Goal: Information Seeking & Learning: Learn about a topic

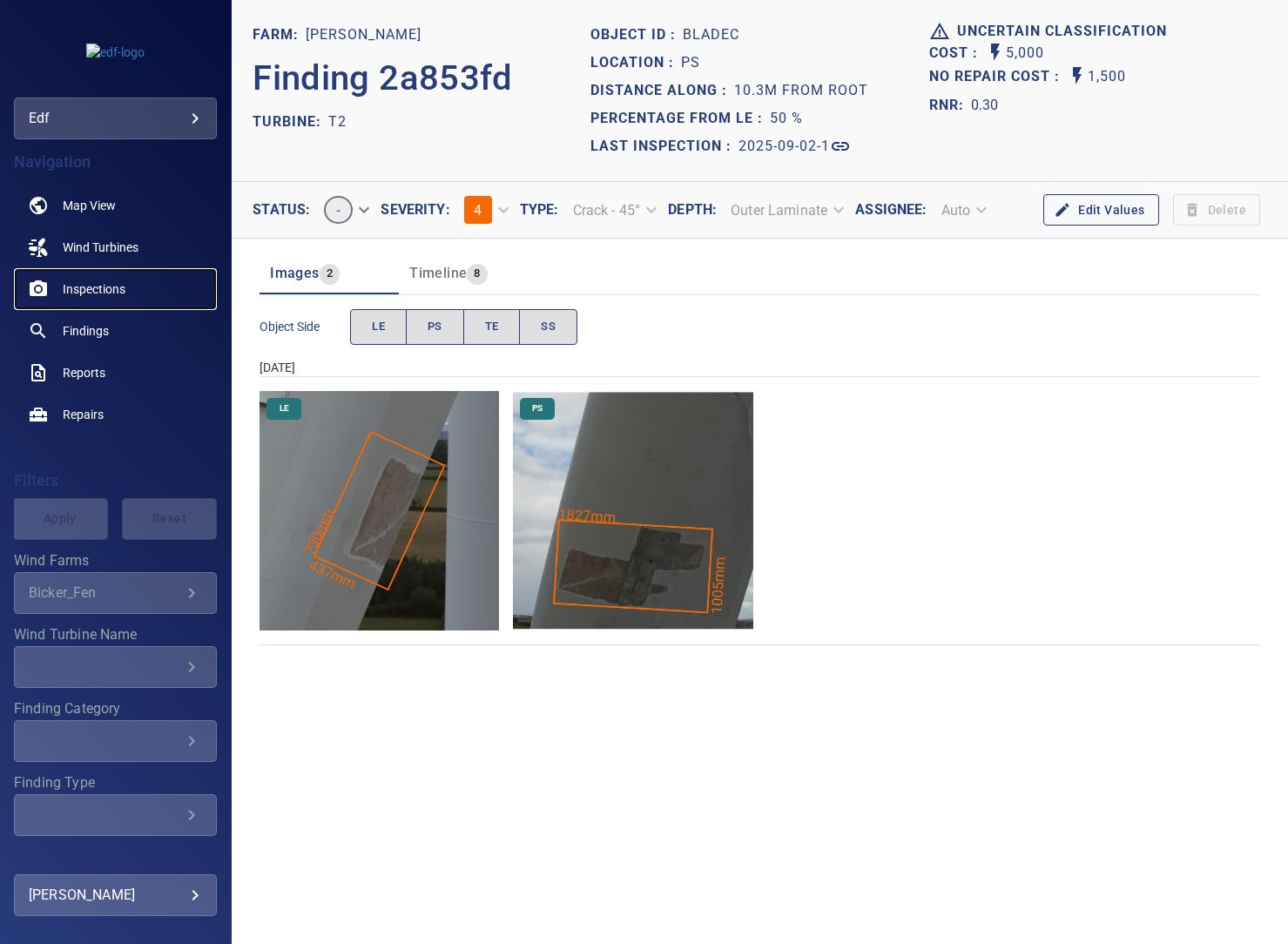
click at [84, 288] on span "Inspections" at bounding box center [94, 288] width 63 height 17
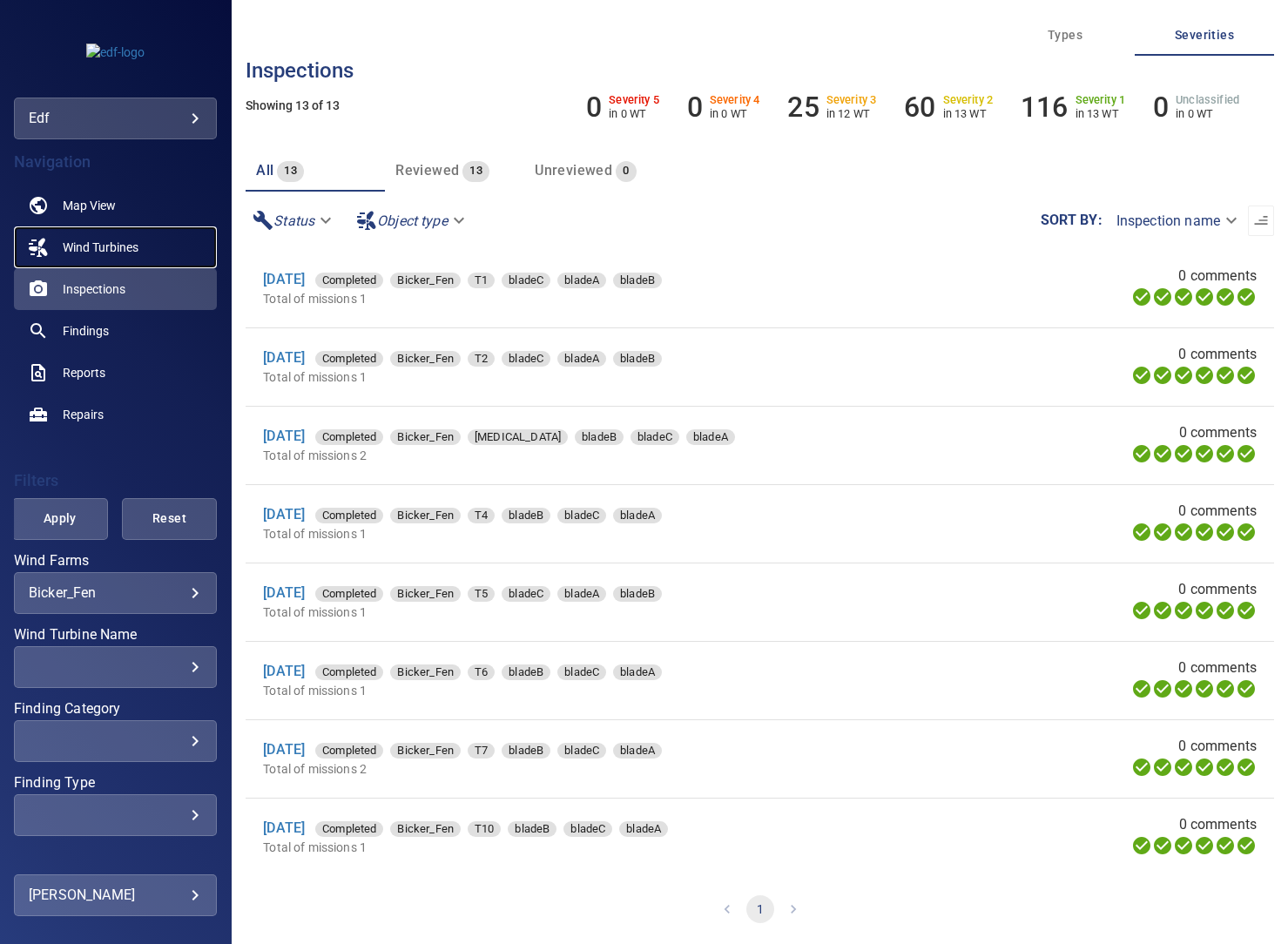
click at [98, 244] on span "Wind Turbines" at bounding box center [101, 247] width 75 height 17
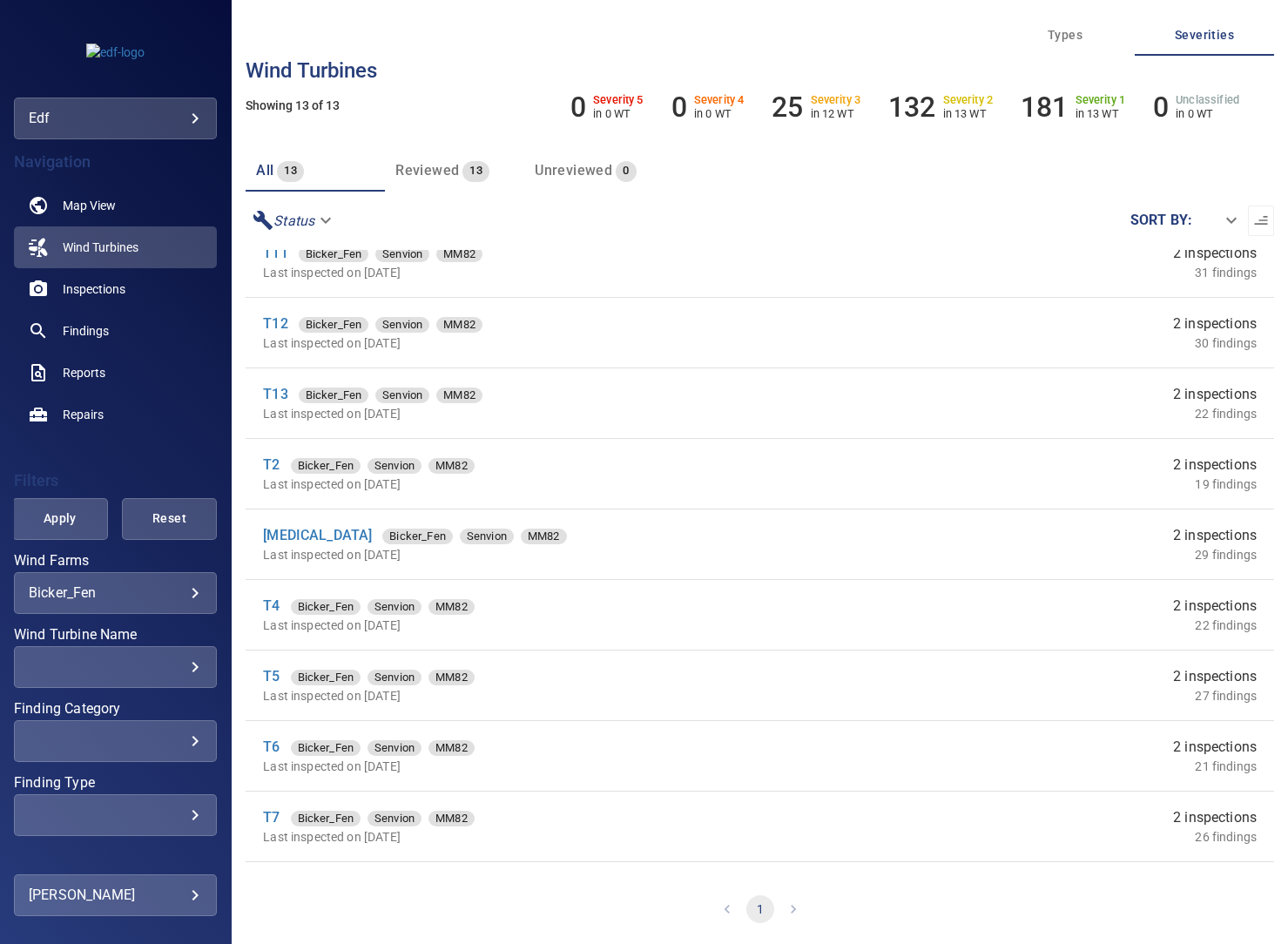
scroll to position [292, 0]
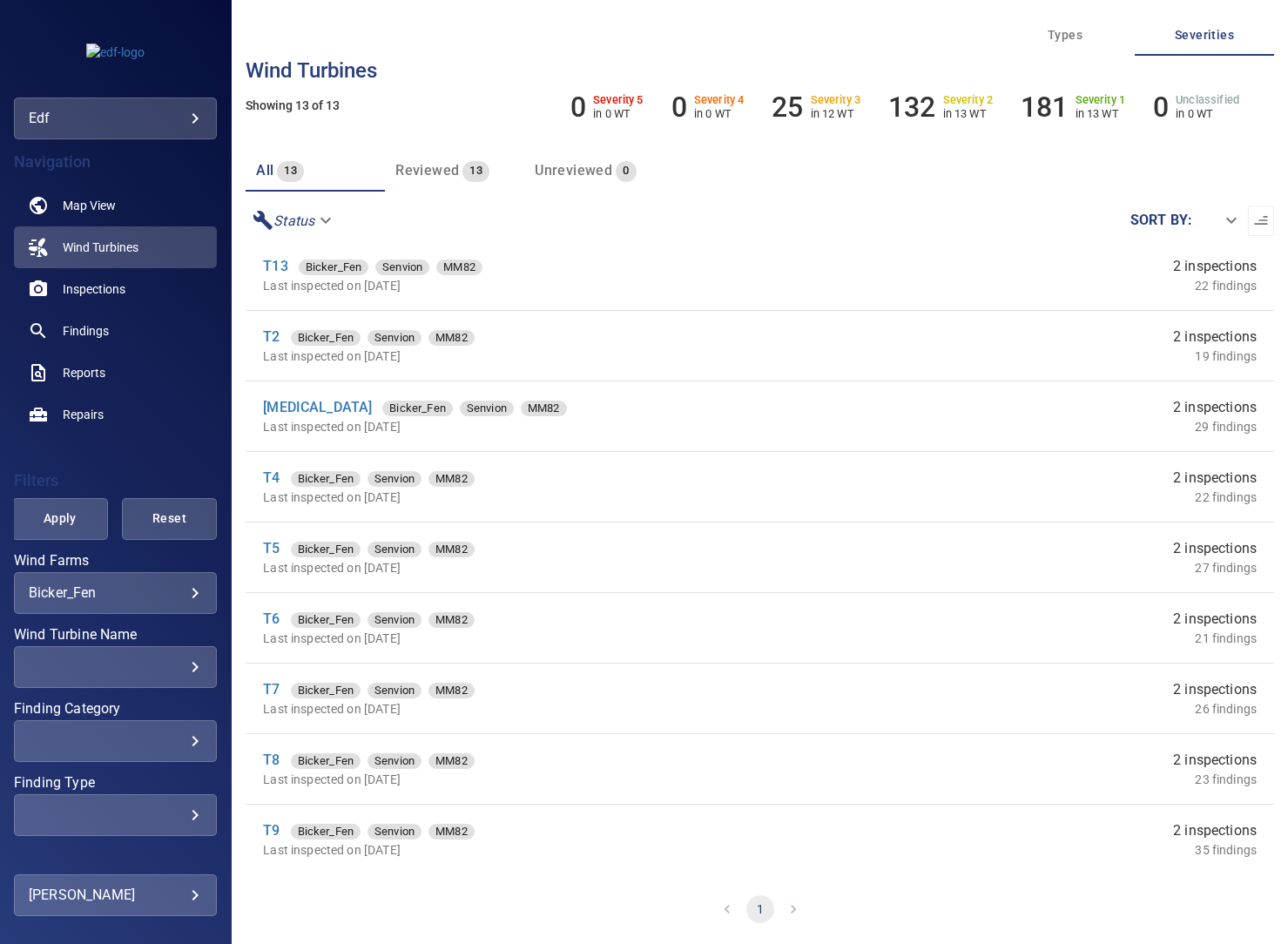
click at [182, 595] on body "**********" at bounding box center [644, 472] width 1288 height 944
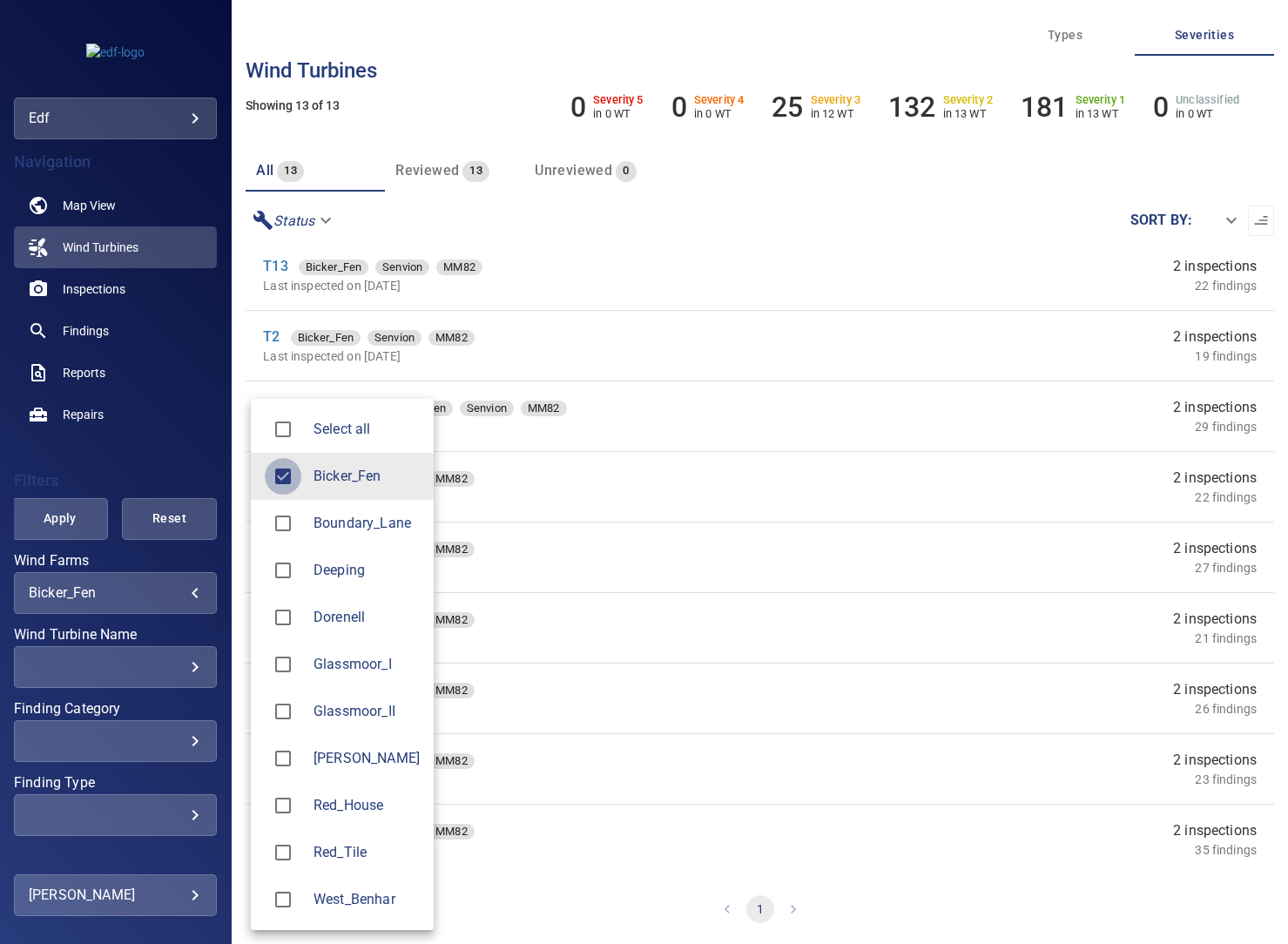
scroll to position [0, 0]
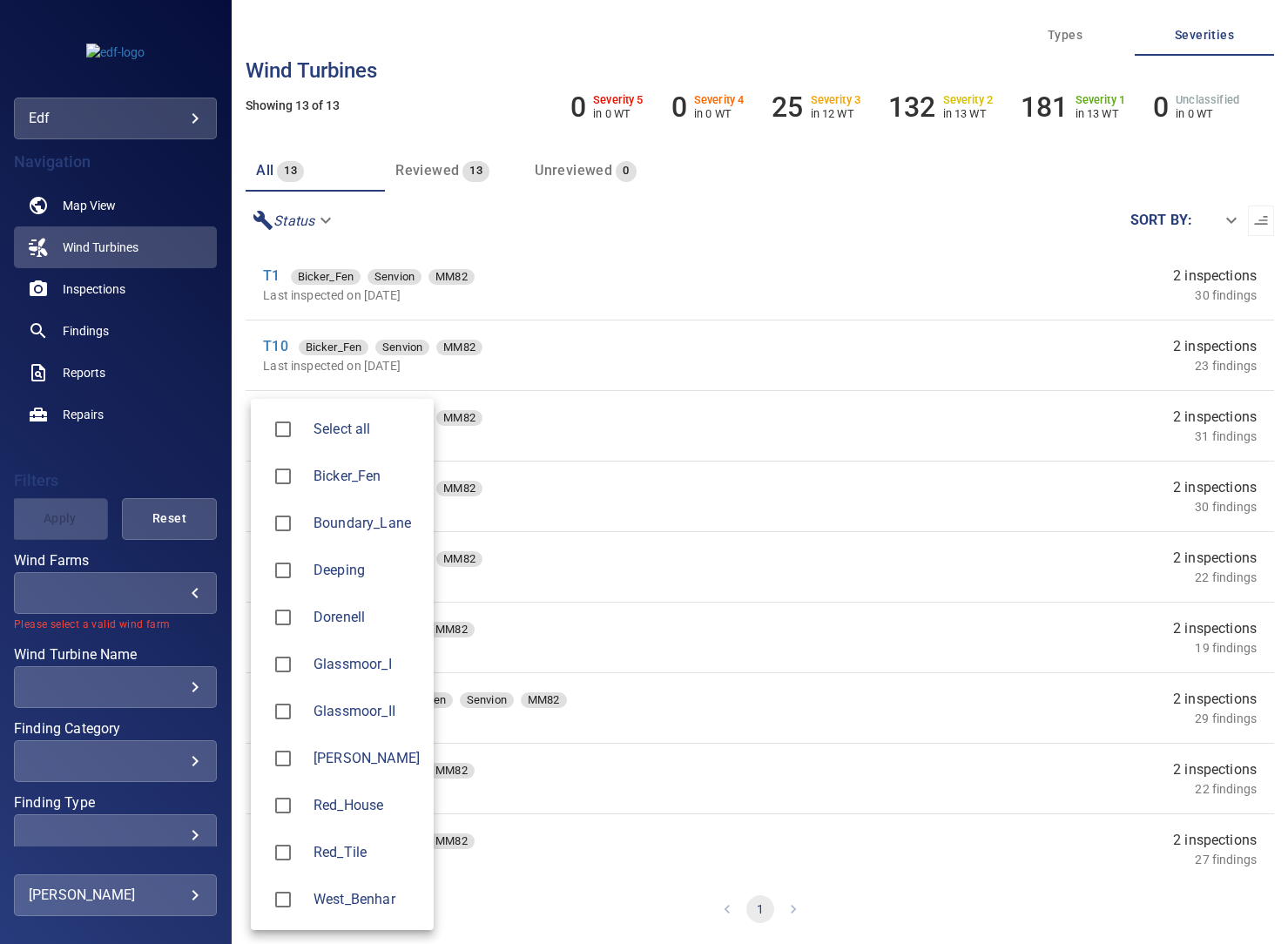
type input "*******"
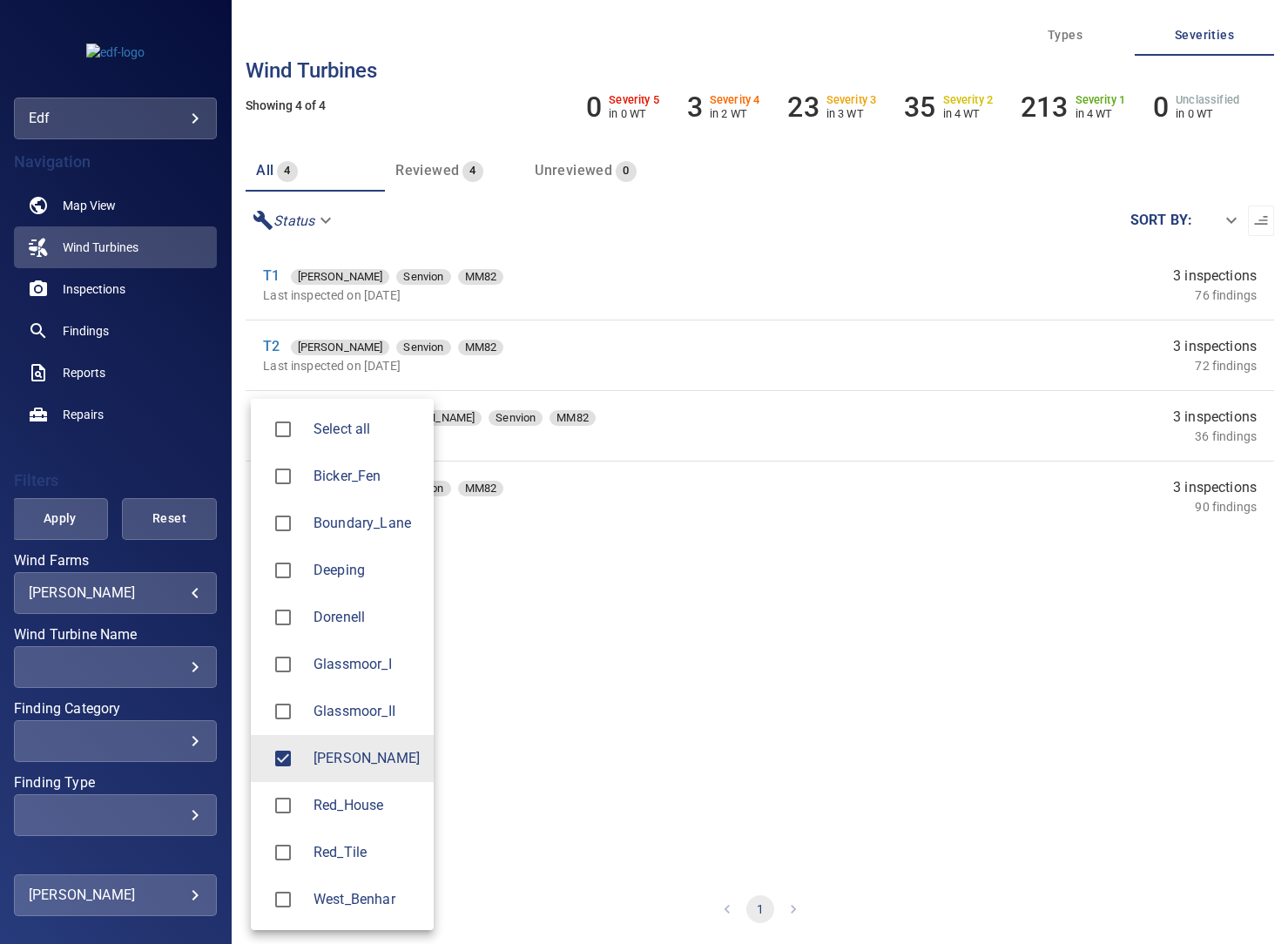
click at [201, 686] on div at bounding box center [644, 472] width 1288 height 944
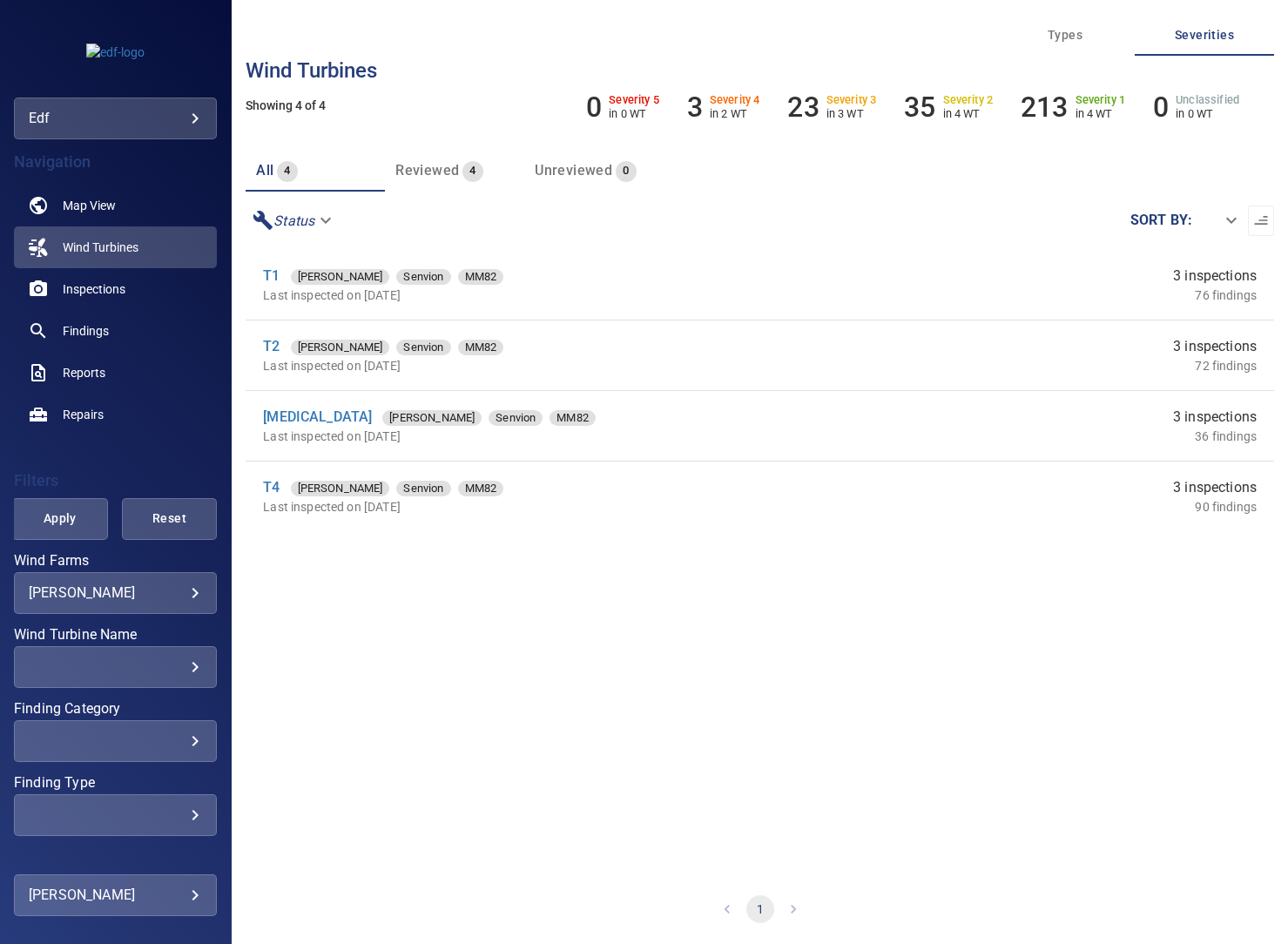
click at [181, 669] on div "​" at bounding box center [115, 666] width 173 height 16
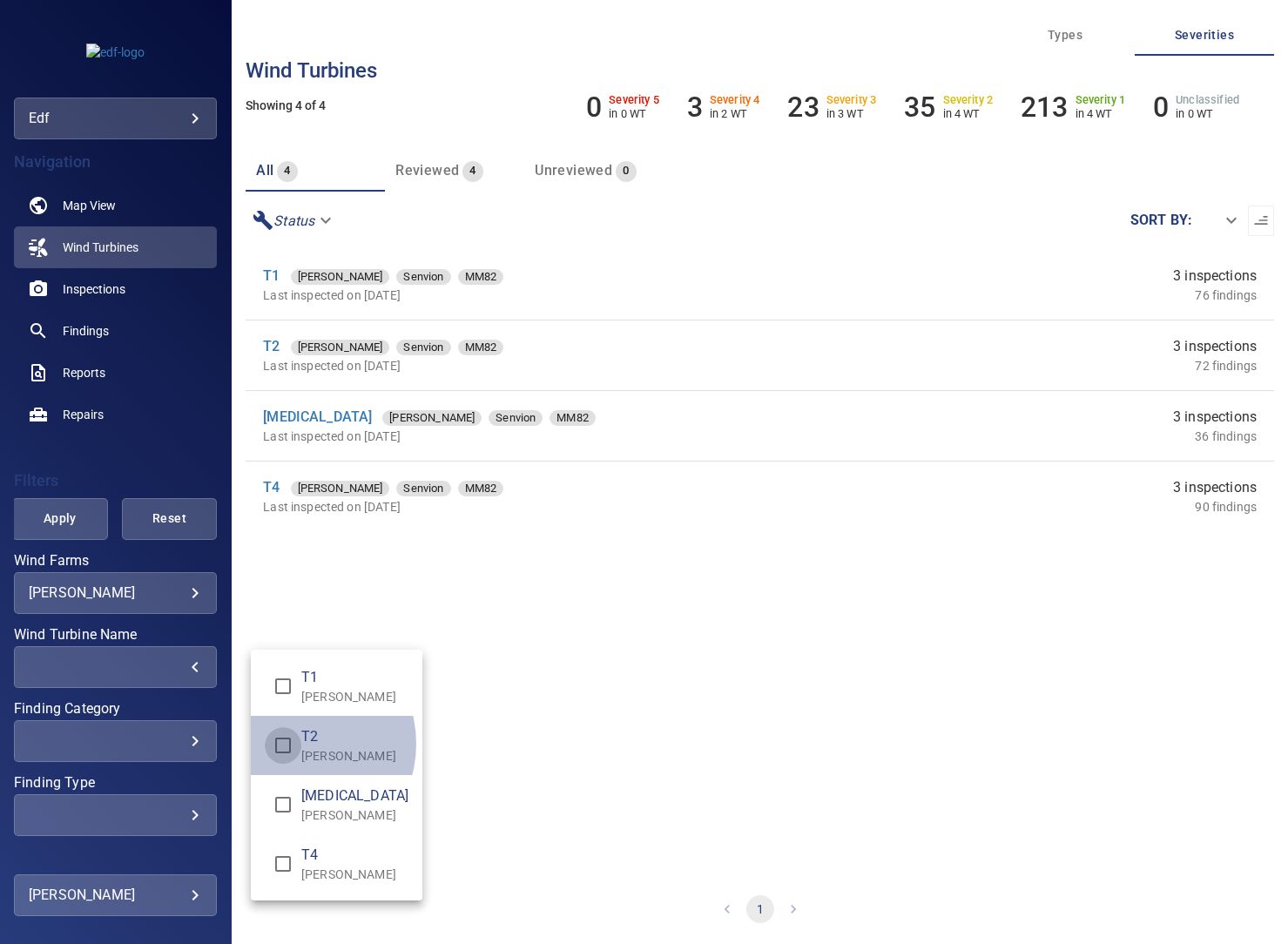
type input "**********"
click at [462, 573] on div "Wind Turbine Name" at bounding box center [644, 472] width 1288 height 944
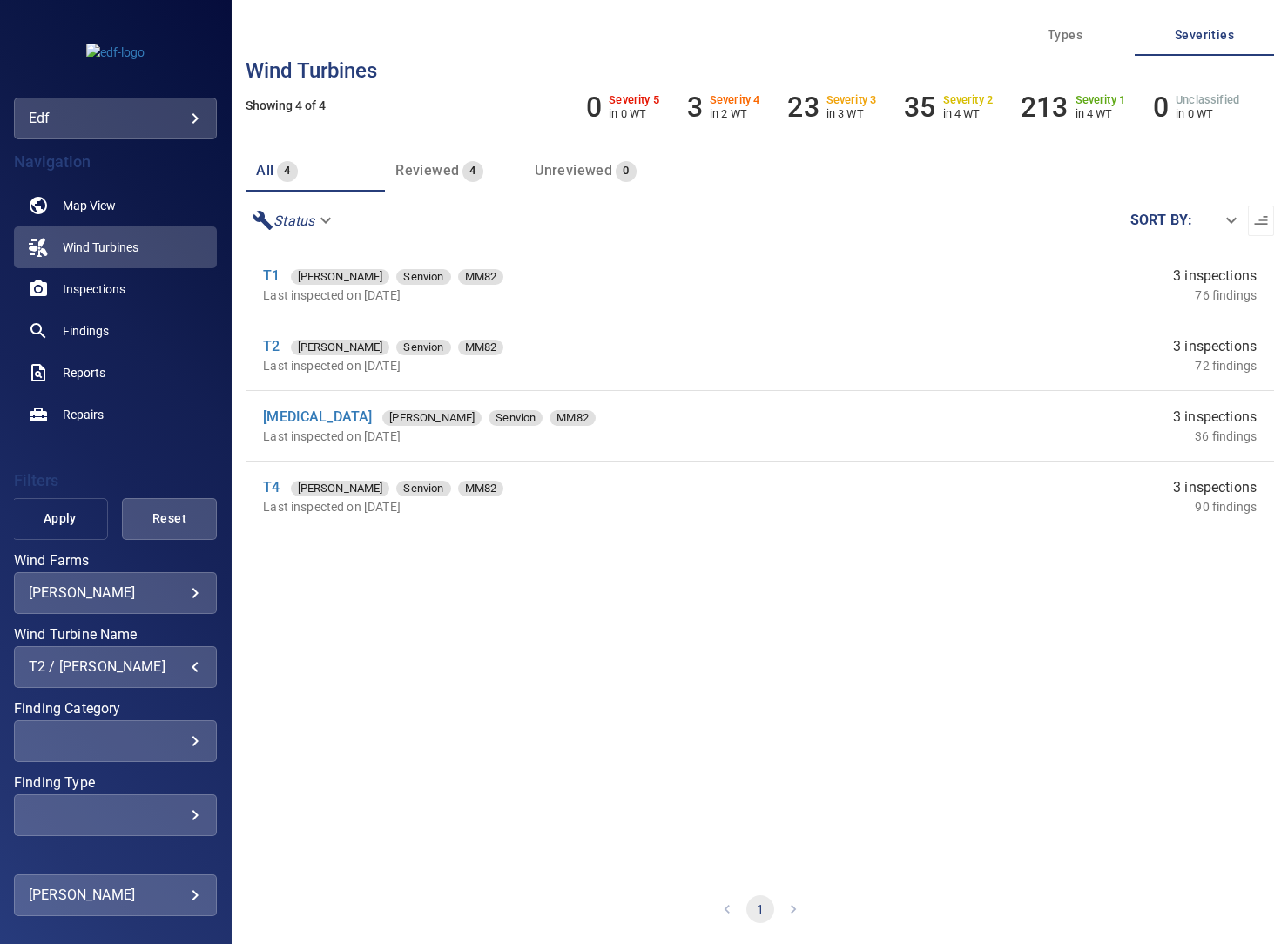
click at [66, 513] on span "Apply" at bounding box center [60, 519] width 52 height 22
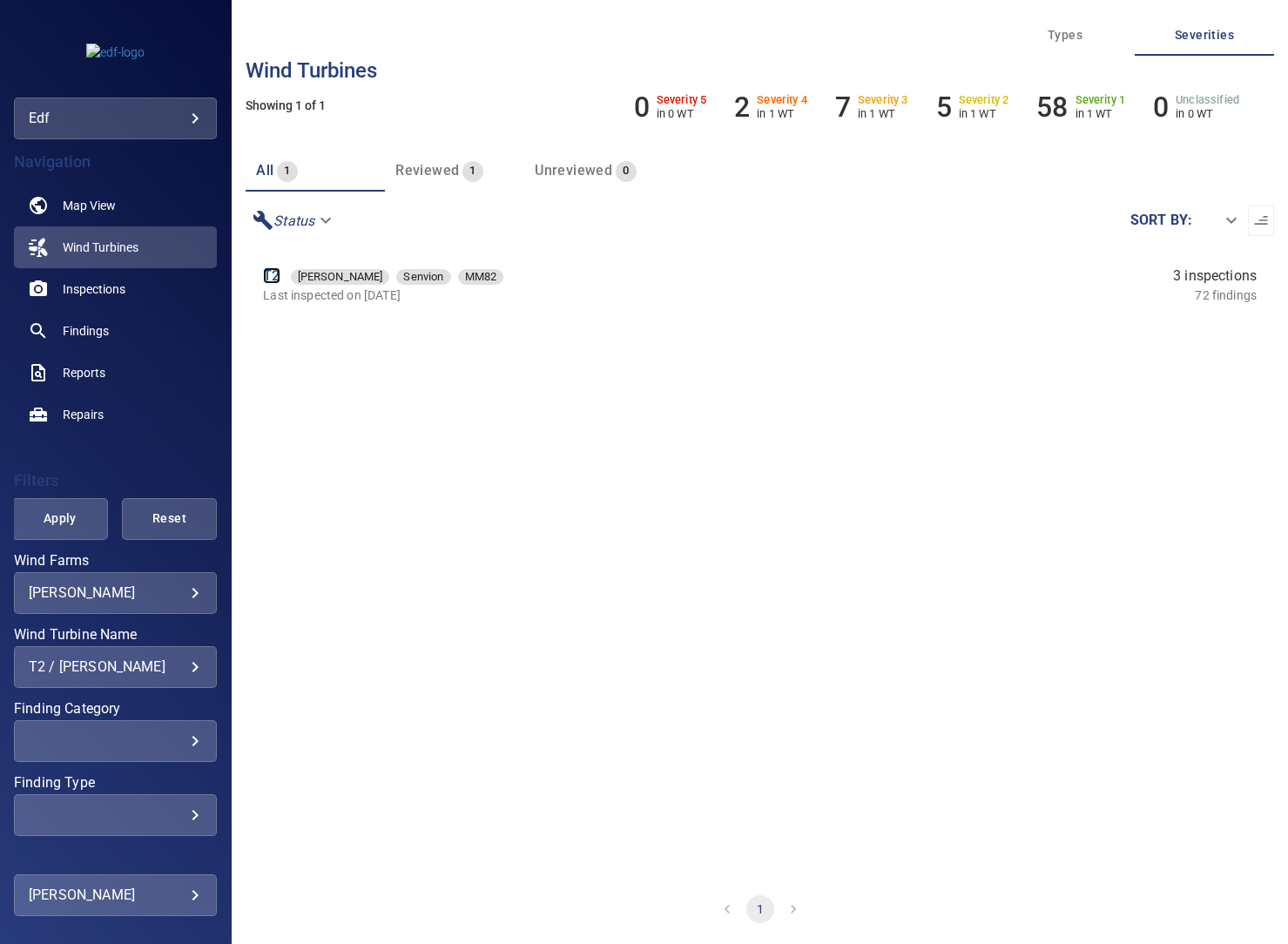
click at [276, 269] on link "T2" at bounding box center [271, 275] width 16 height 16
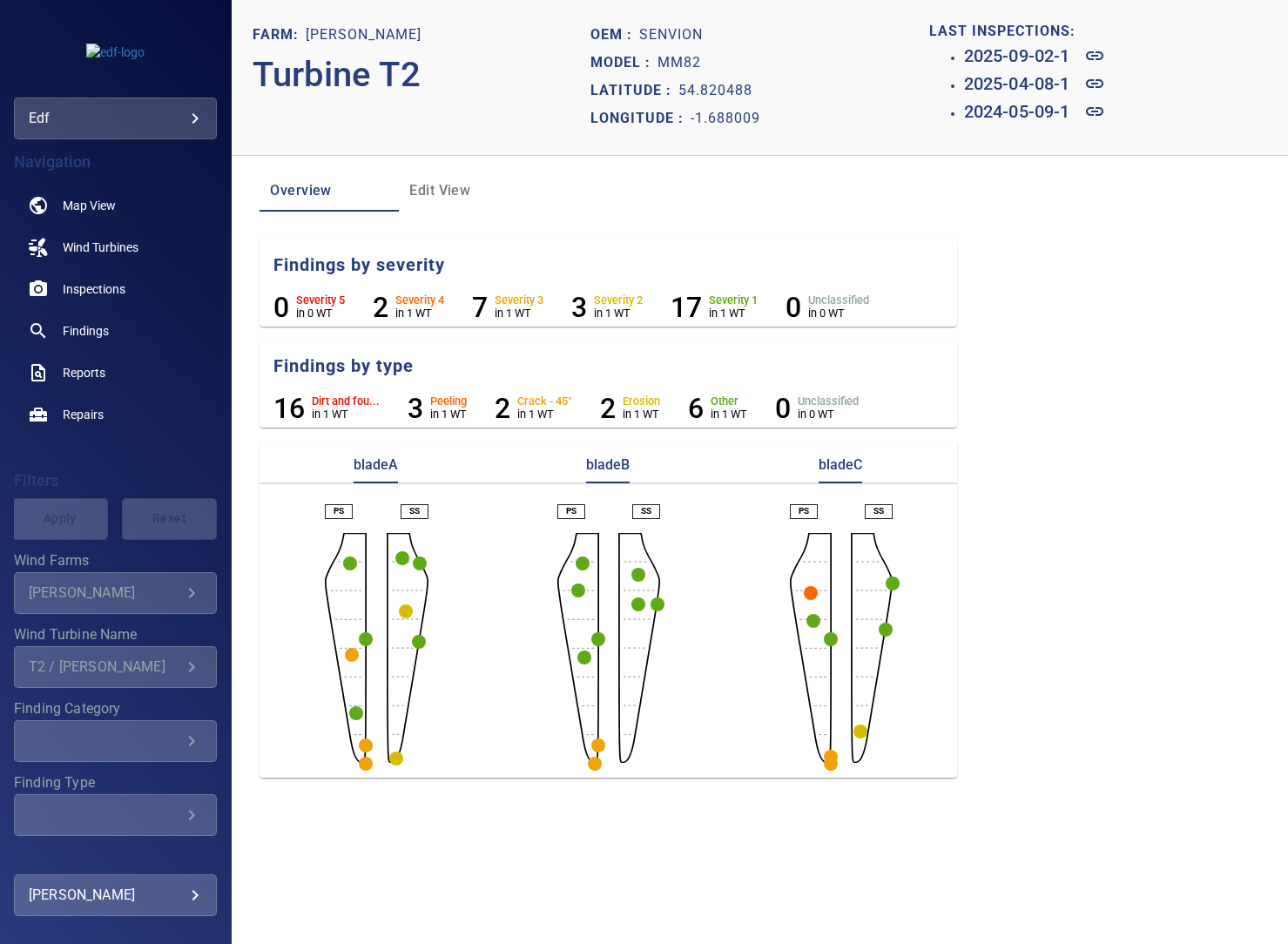
click at [345, 559] on circle "button" at bounding box center [350, 564] width 14 height 14
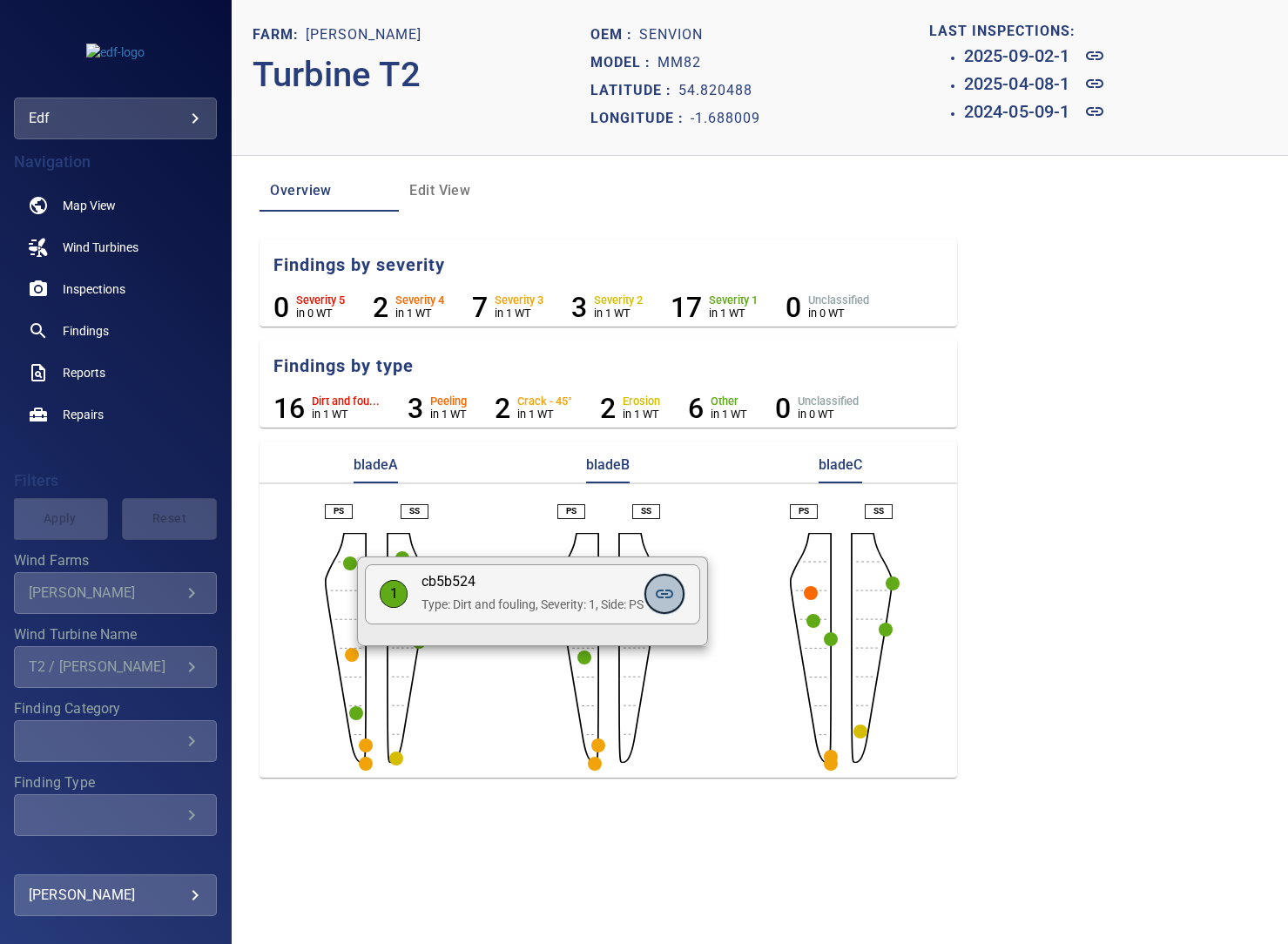
click at [673, 596] on icon at bounding box center [664, 593] width 21 height 21
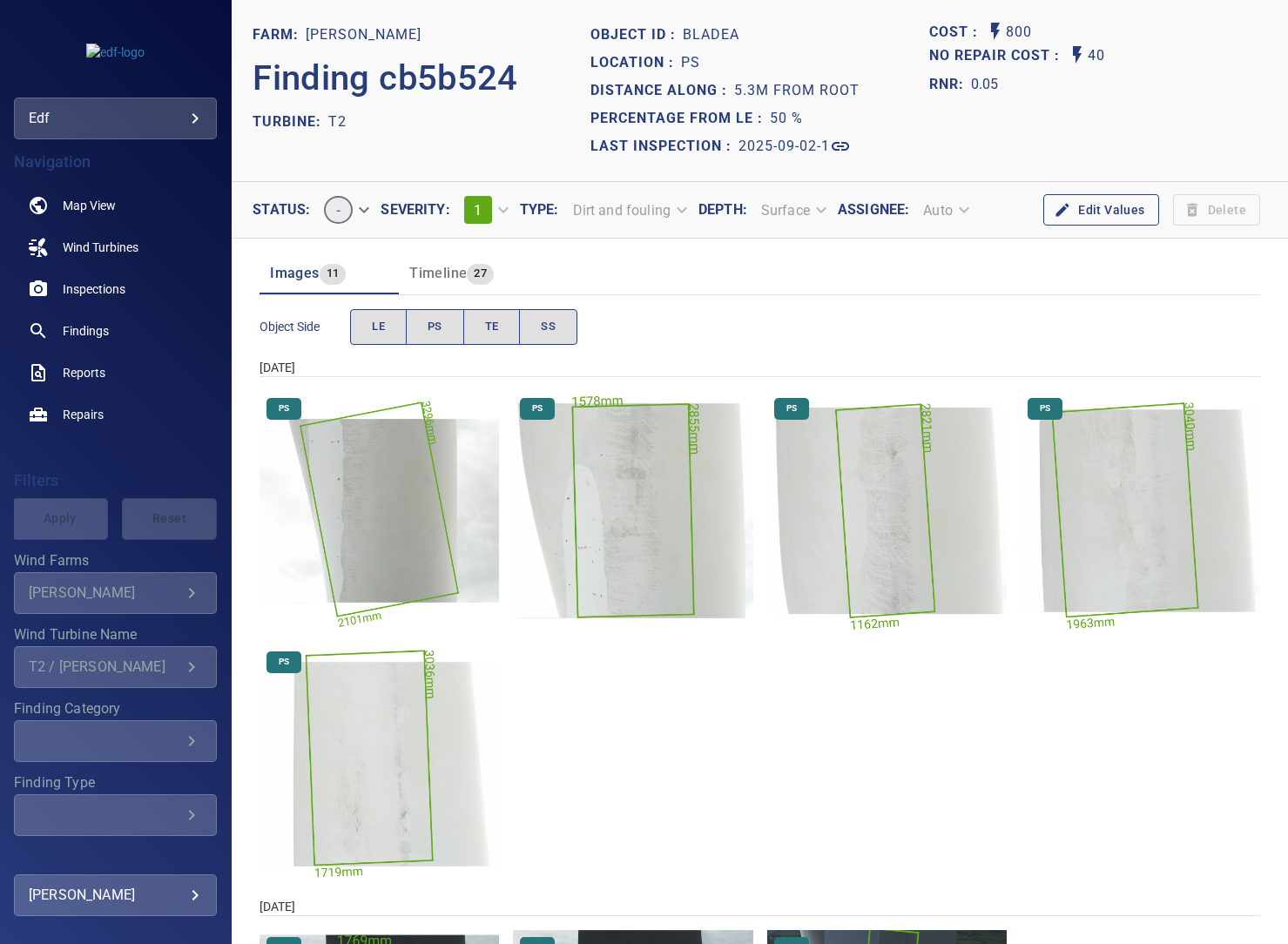
scroll to position [87, 0]
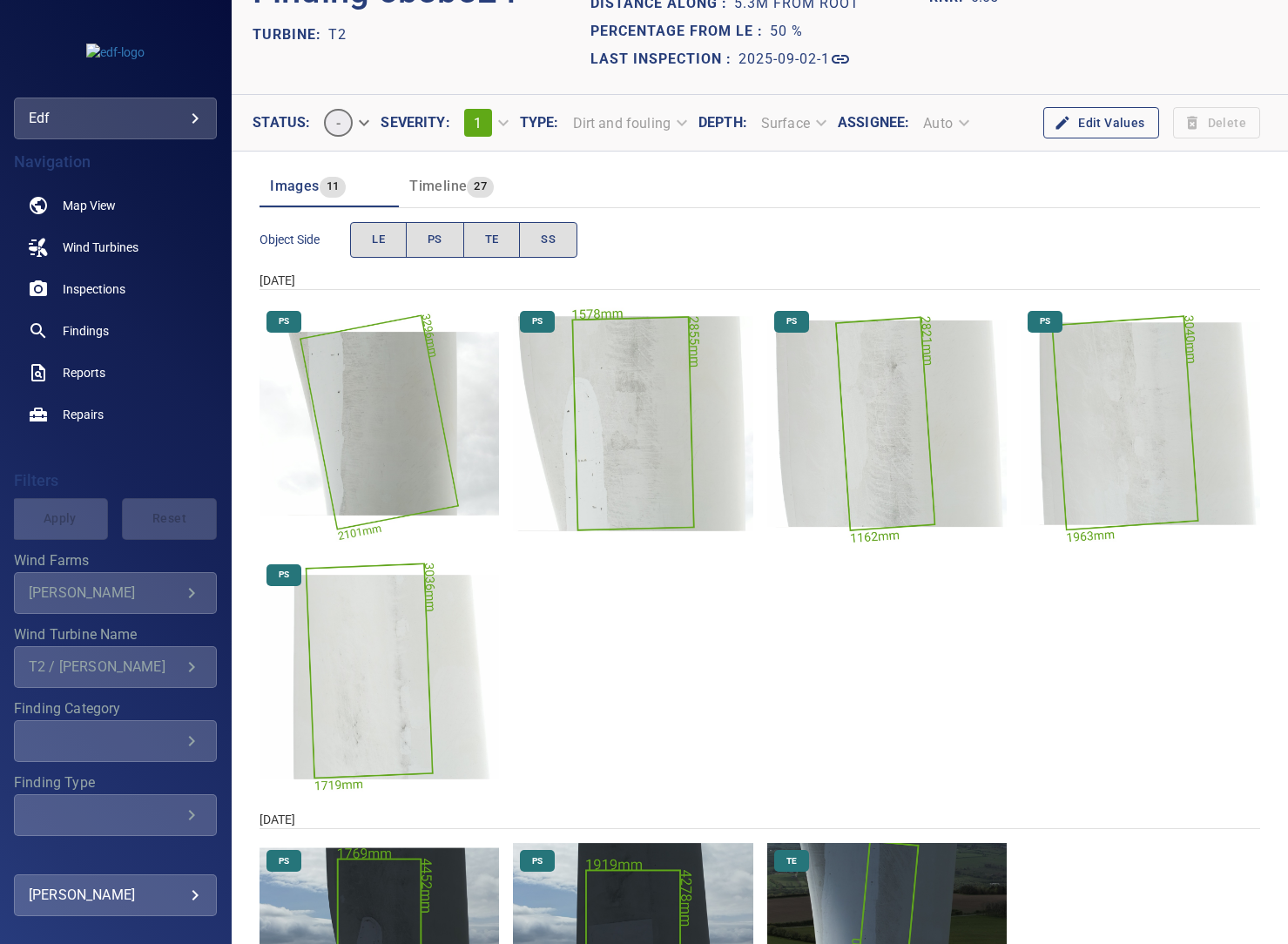
click at [1125, 489] on img "Langley/T2/2025-09-02-1/2025-09-02-1/image185wp197.jpg" at bounding box center [1140, 424] width 240 height 240
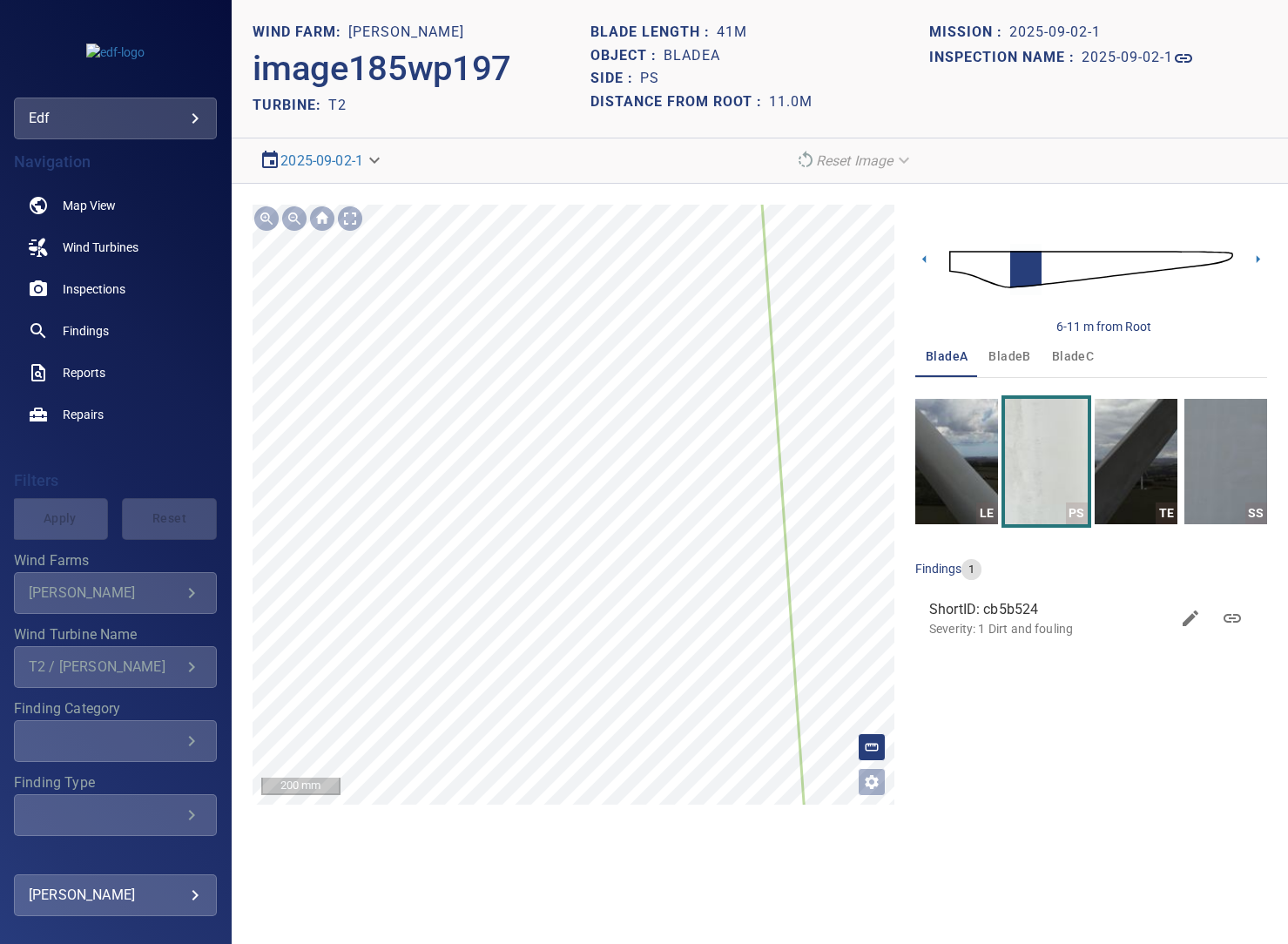
click at [627, 684] on icon at bounding box center [387, 418] width 856 height 1249
click at [210, 585] on main "**********" at bounding box center [644, 472] width 1288 height 944
click at [215, 590] on main "**********" at bounding box center [644, 472] width 1288 height 944
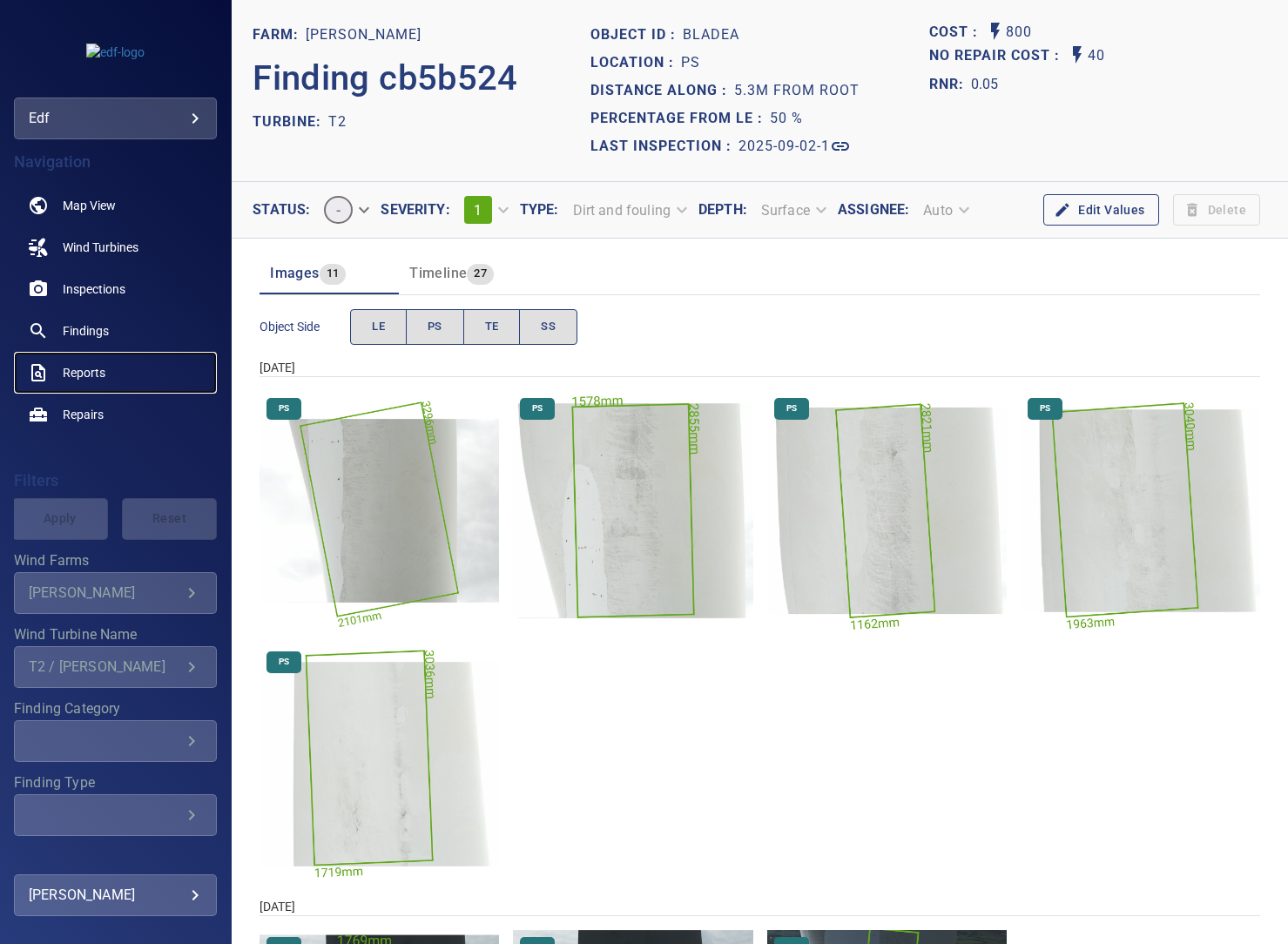
click at [66, 372] on span "Reports" at bounding box center [84, 372] width 43 height 17
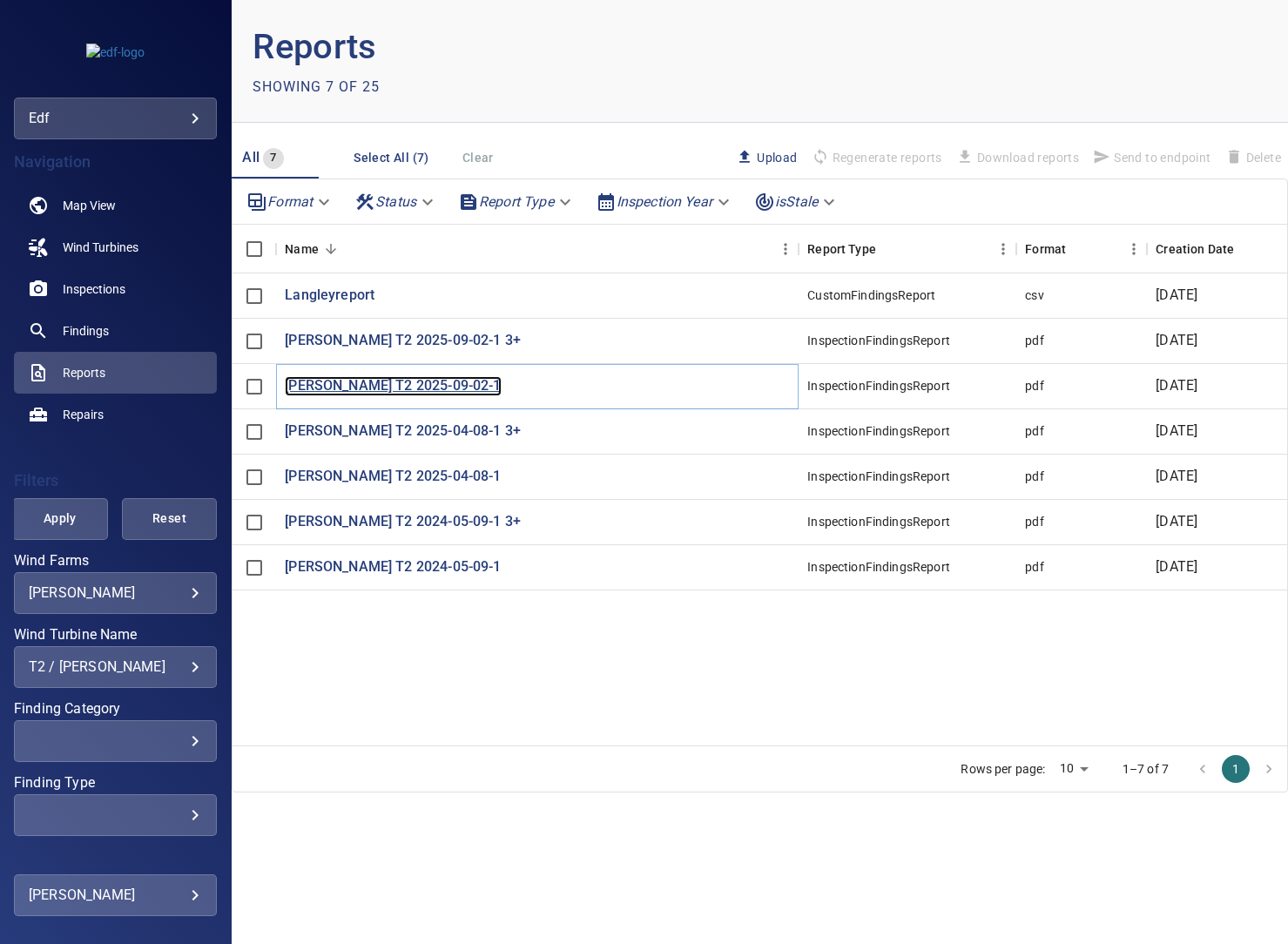
click at [414, 380] on p "[PERSON_NAME] T2 2025-09-02-1" at bounding box center [392, 386] width 216 height 20
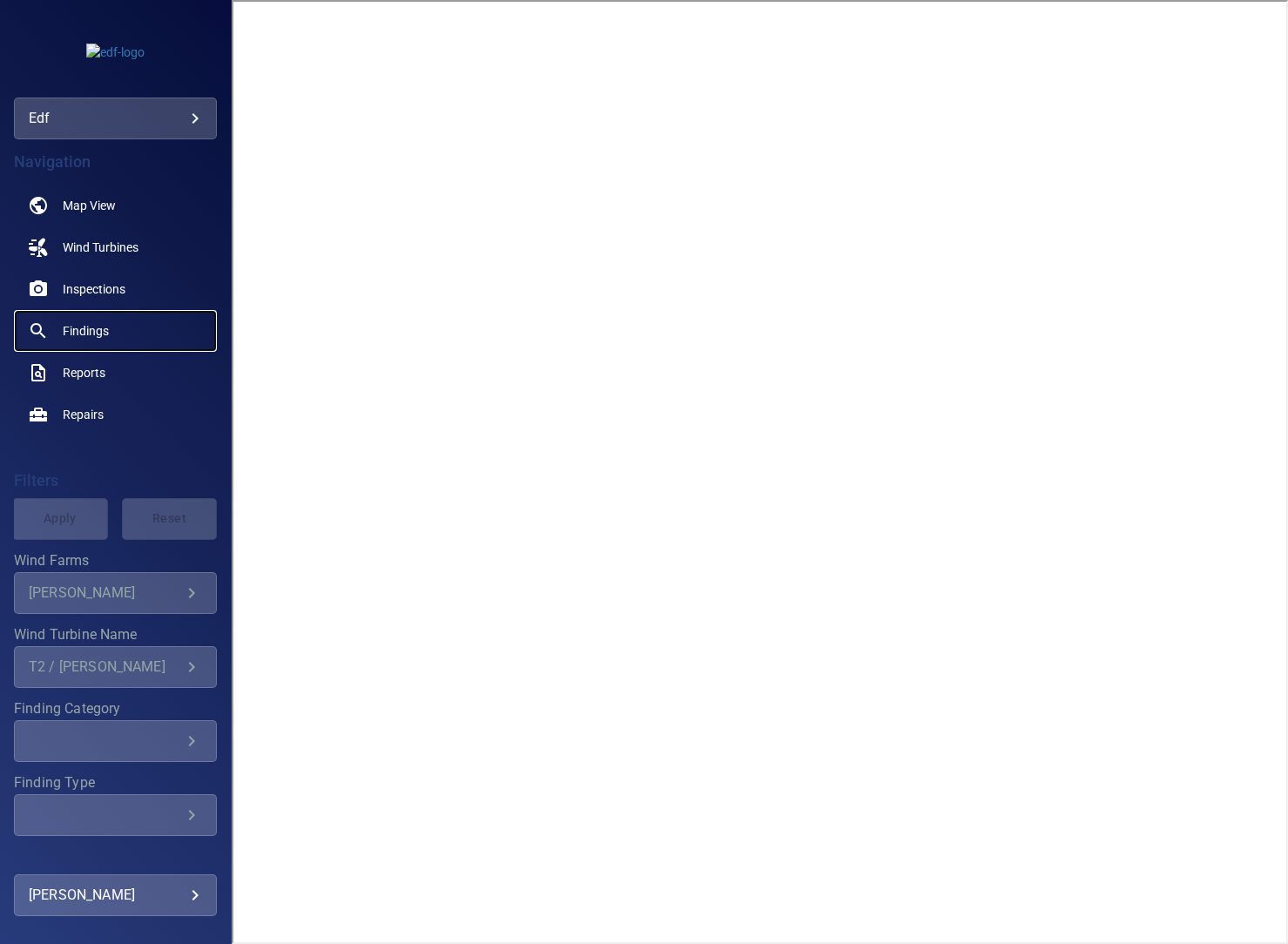
click at [67, 328] on span "Findings" at bounding box center [85, 330] width 46 height 17
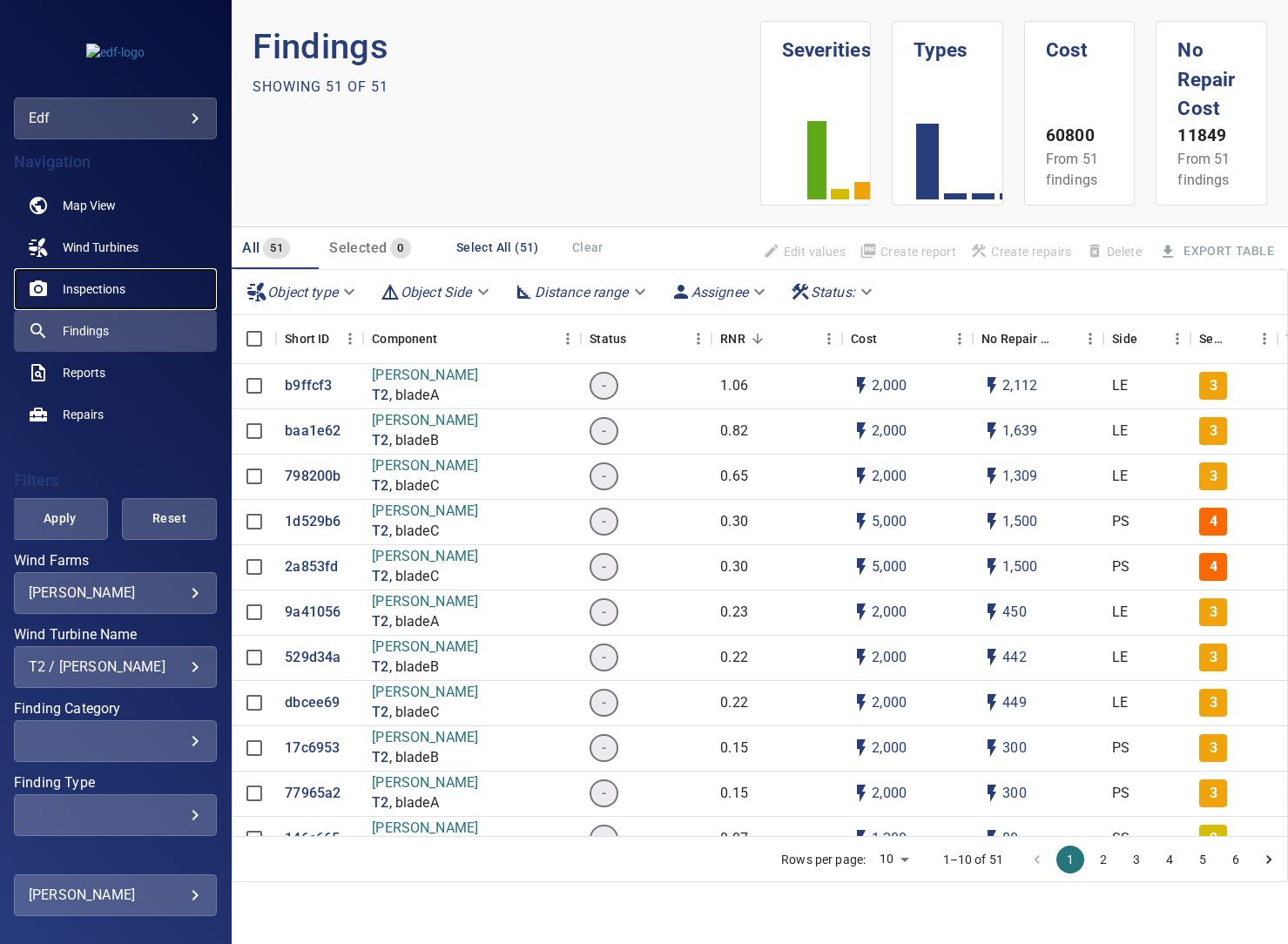
click at [95, 291] on span "Inspections" at bounding box center [94, 288] width 63 height 17
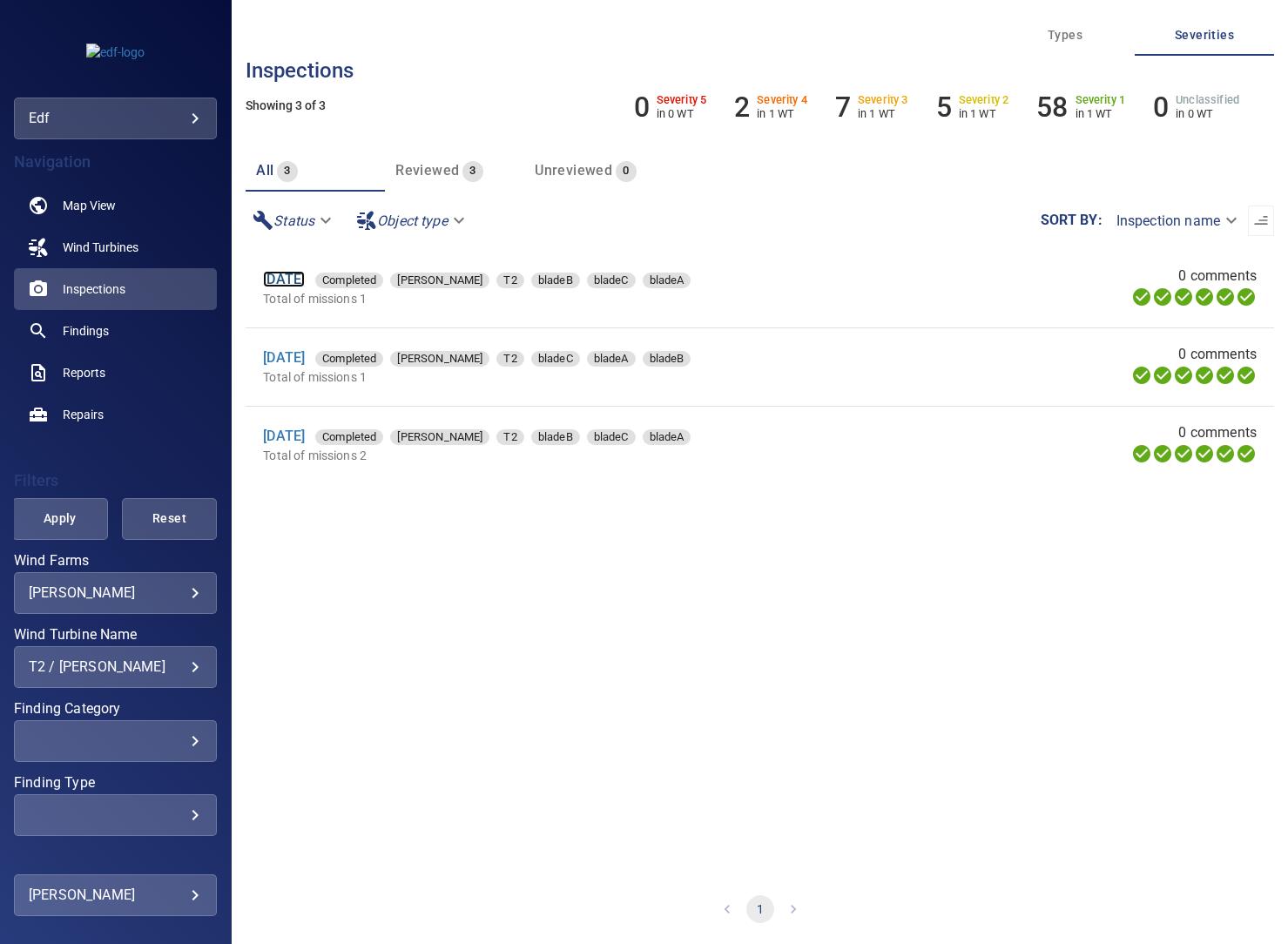
click at [305, 282] on link "[DATE]" at bounding box center [284, 279] width 42 height 16
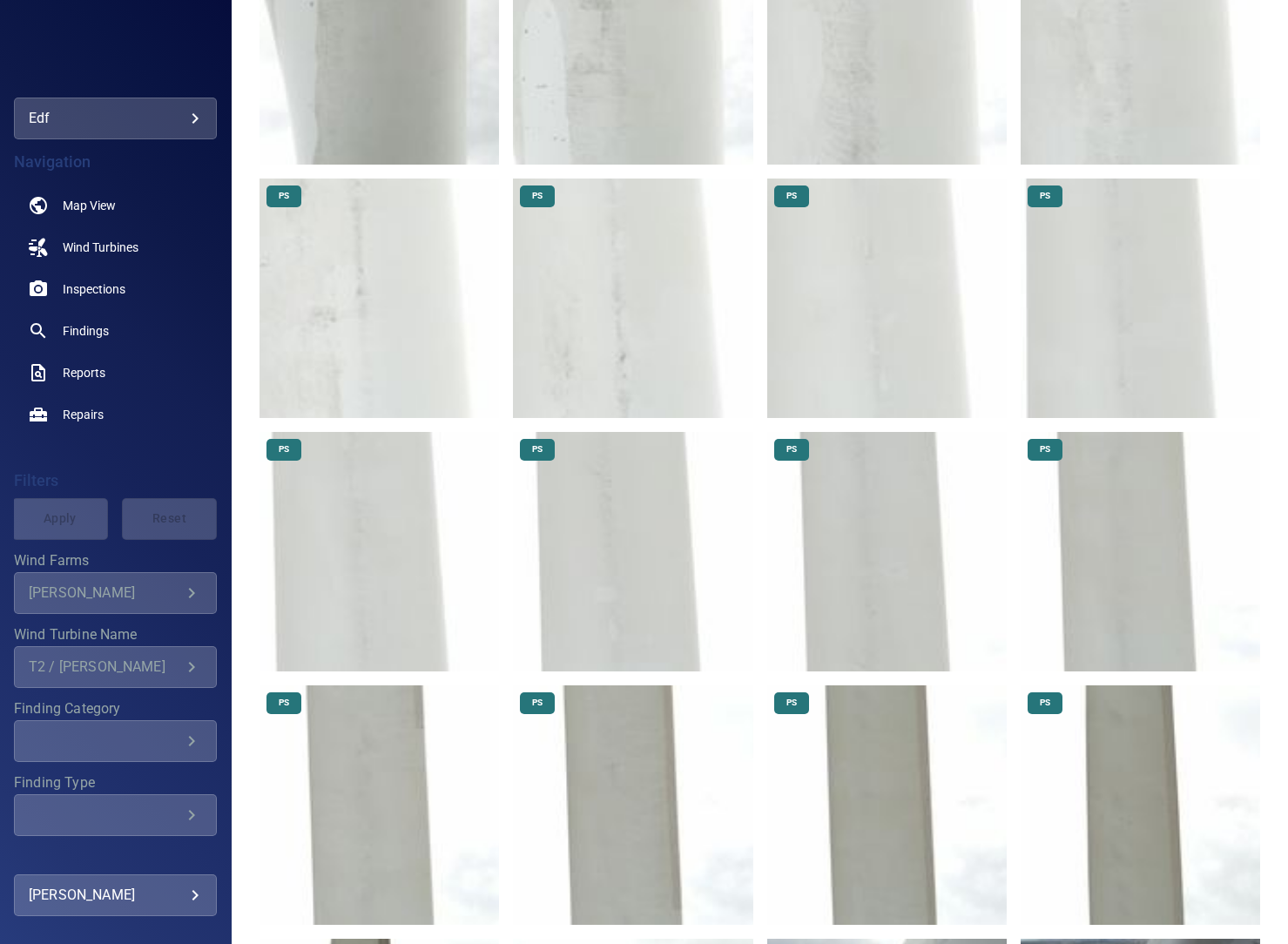
scroll to position [1828, 0]
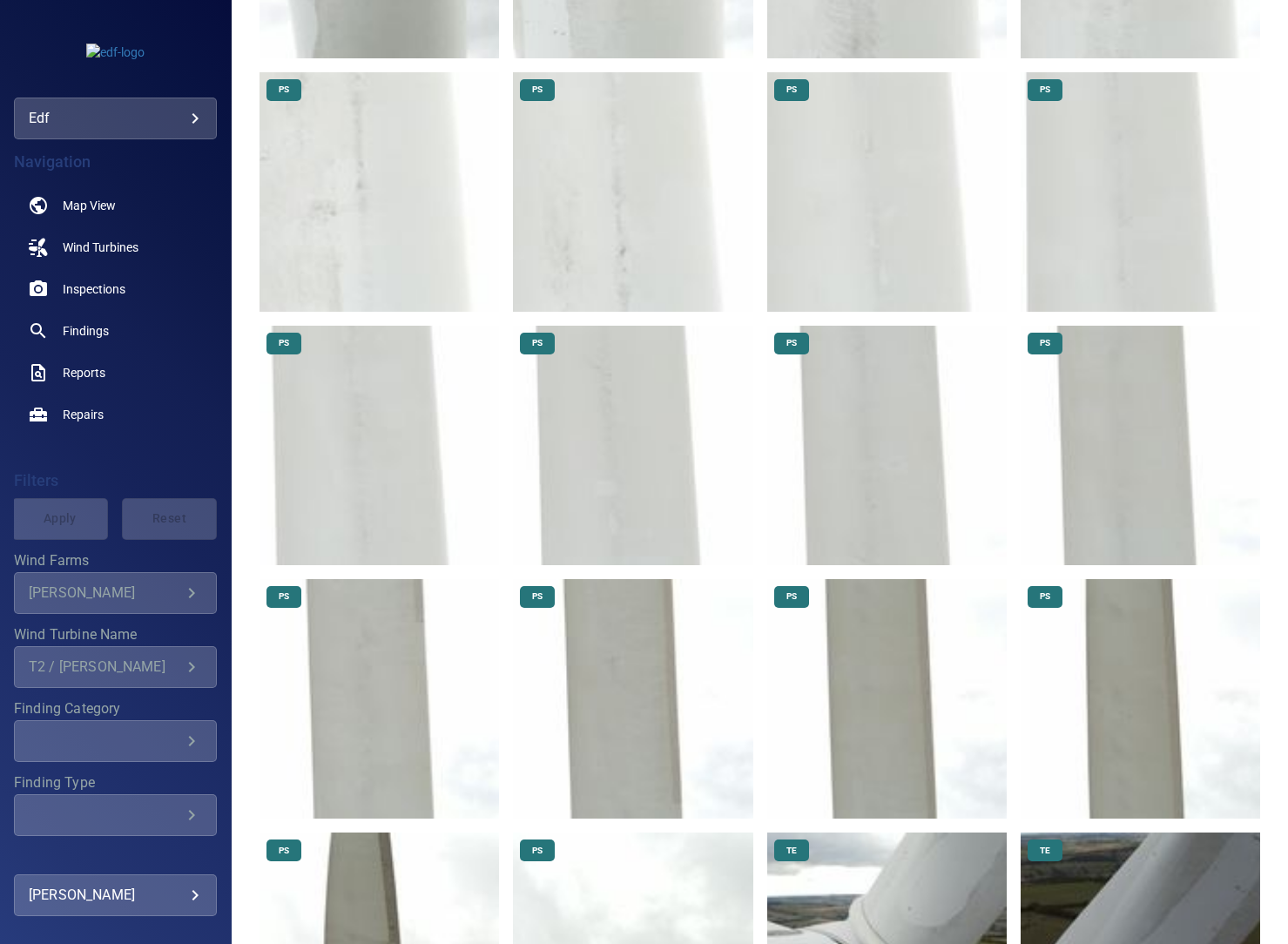
click at [1091, 387] on img at bounding box center [1140, 445] width 240 height 240
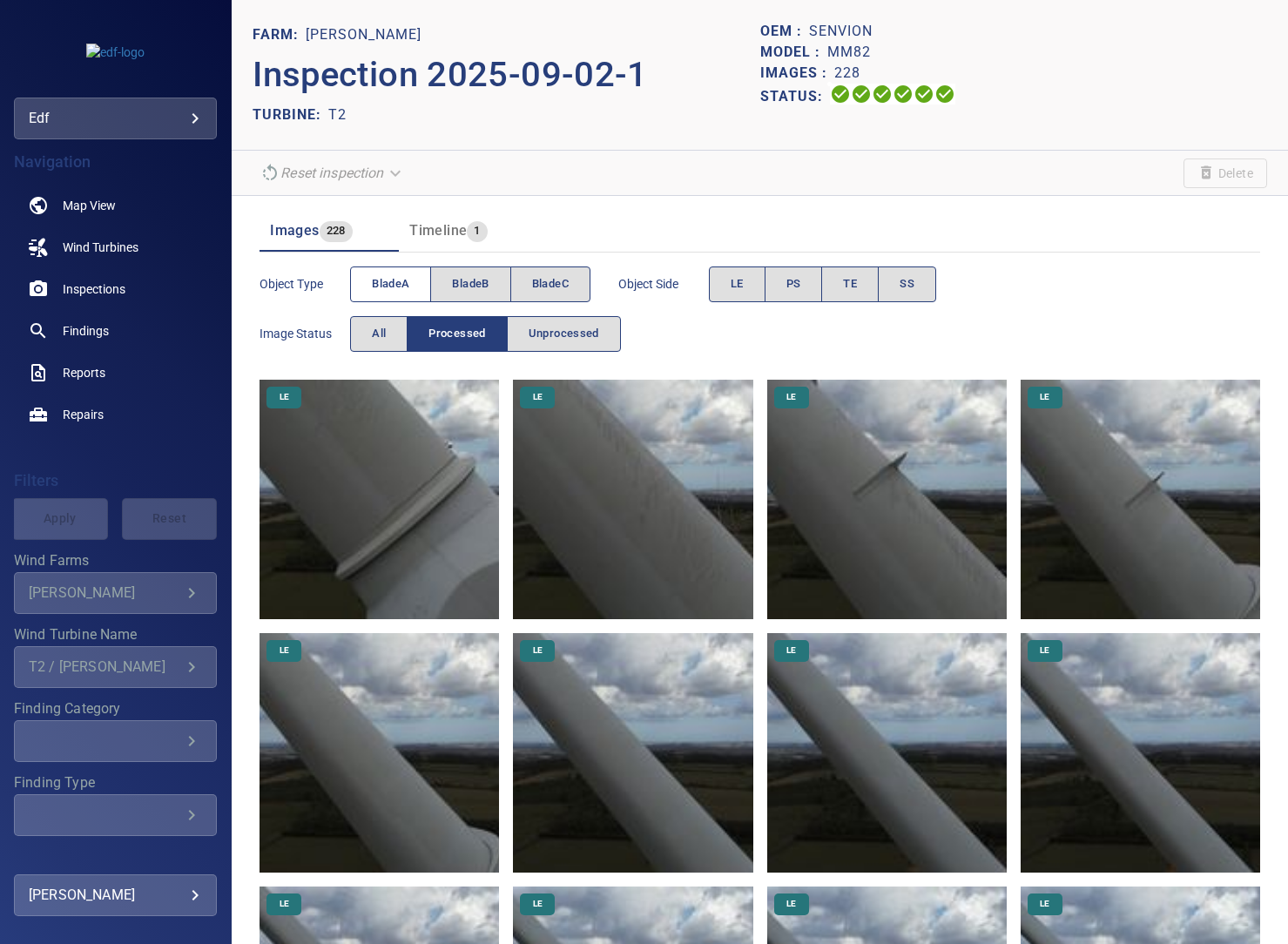
click at [404, 281] on span "bladeA" at bounding box center [390, 284] width 38 height 20
click at [788, 283] on span "PS" at bounding box center [793, 284] width 14 height 20
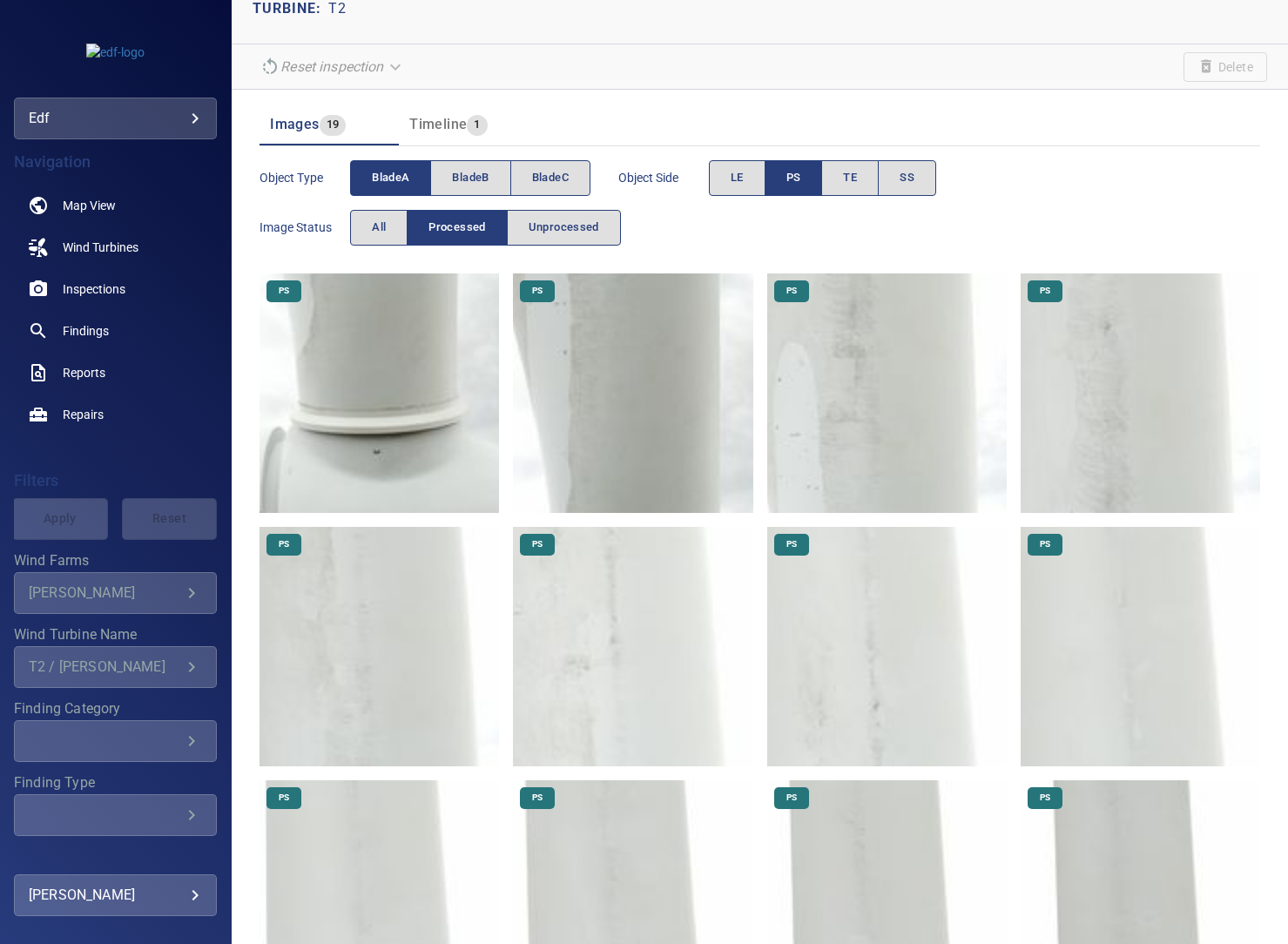
scroll to position [193, 0]
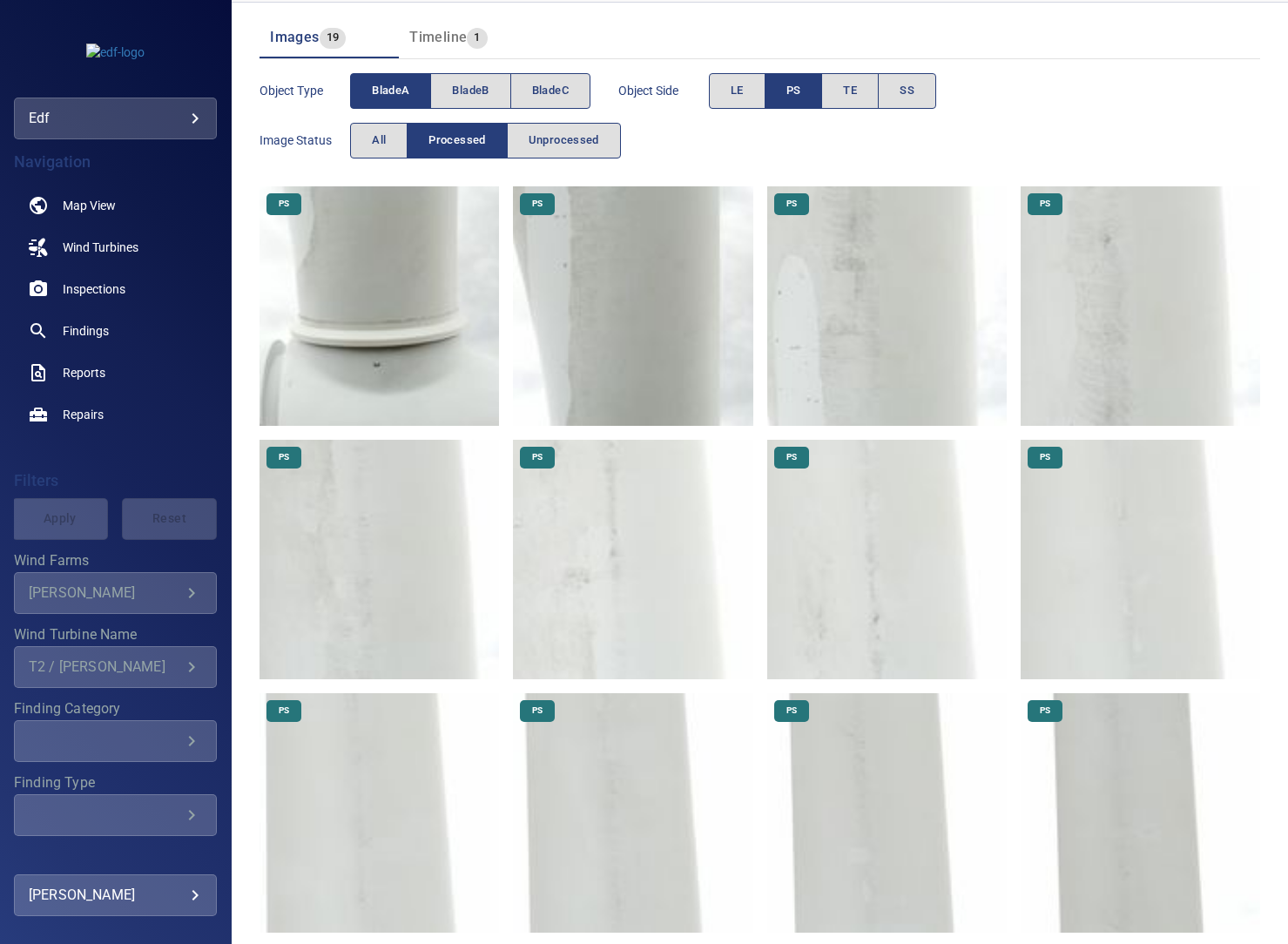
click at [836, 295] on img at bounding box center [887, 306] width 240 height 240
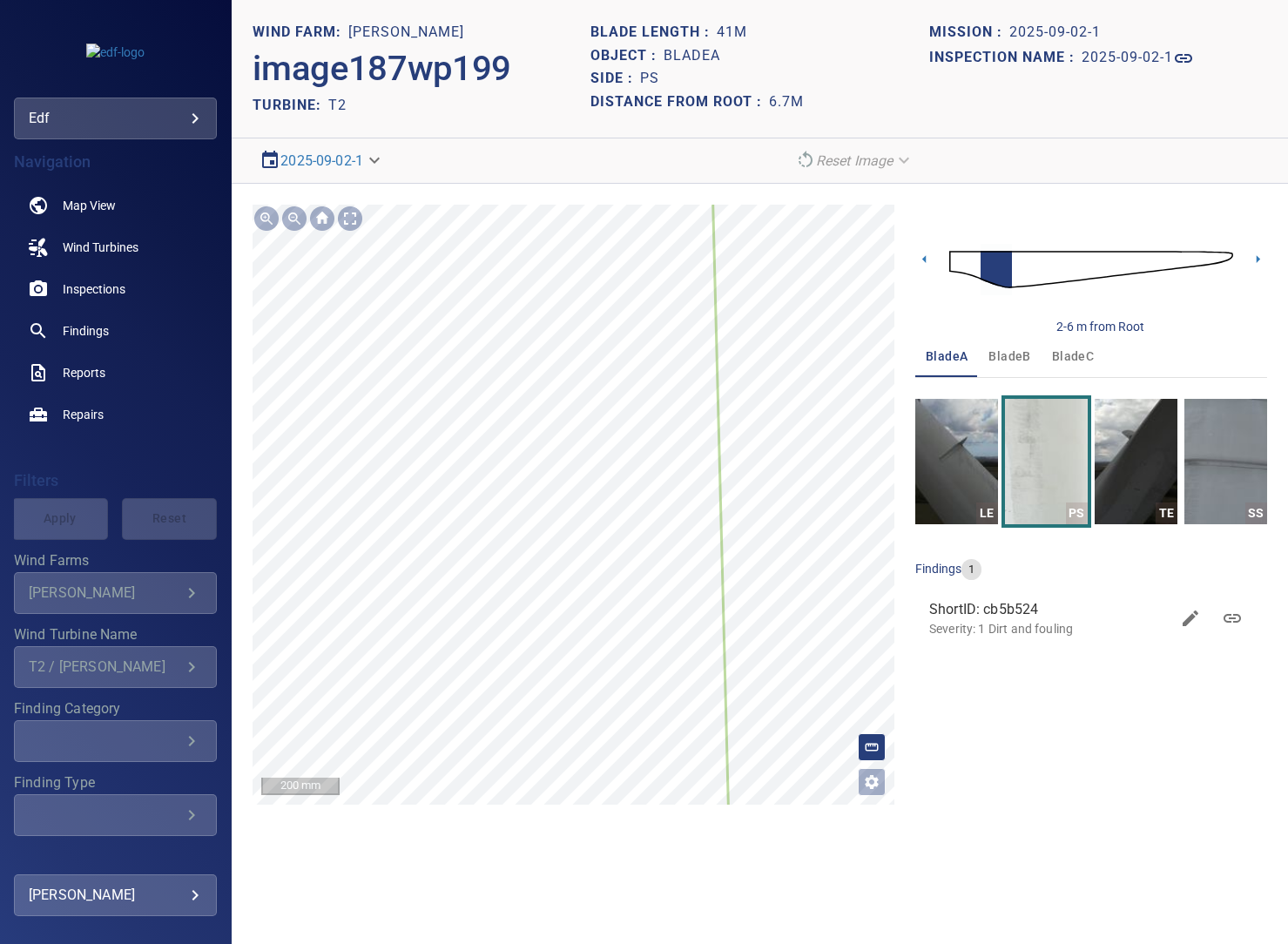
click at [715, 516] on icon at bounding box center [400, 573] width 671 height 1176
